Goal: Navigation & Orientation: Find specific page/section

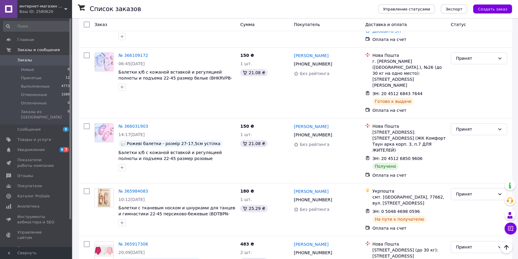
scroll to position [353, 0]
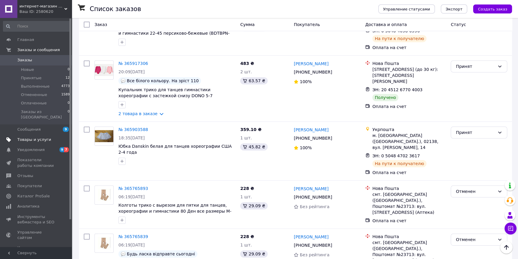
click at [38, 138] on link "Товары и услуги" at bounding box center [36, 139] width 73 height 10
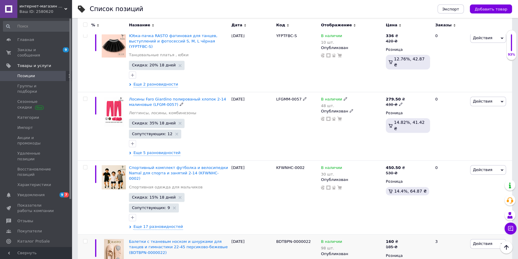
scroll to position [888, 0]
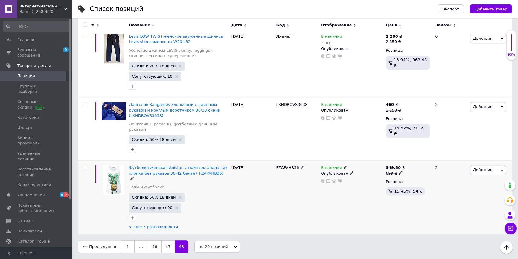
scroll to position [480, 0]
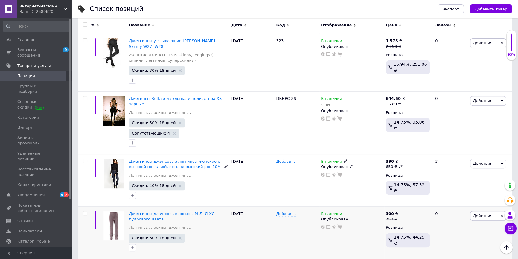
scroll to position [264, 0]
click at [90, 207] on div at bounding box center [84, 233] width 13 height 52
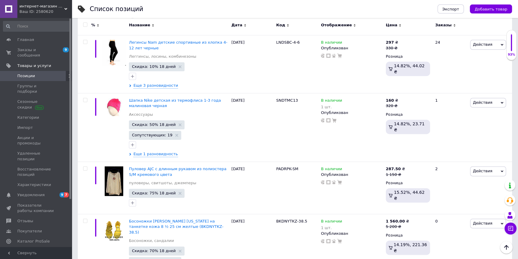
scroll to position [993, 0]
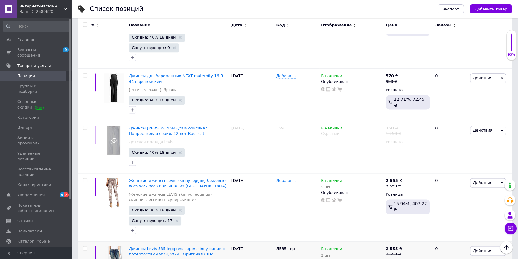
scroll to position [977, 0]
